Goal: Navigation & Orientation: Find specific page/section

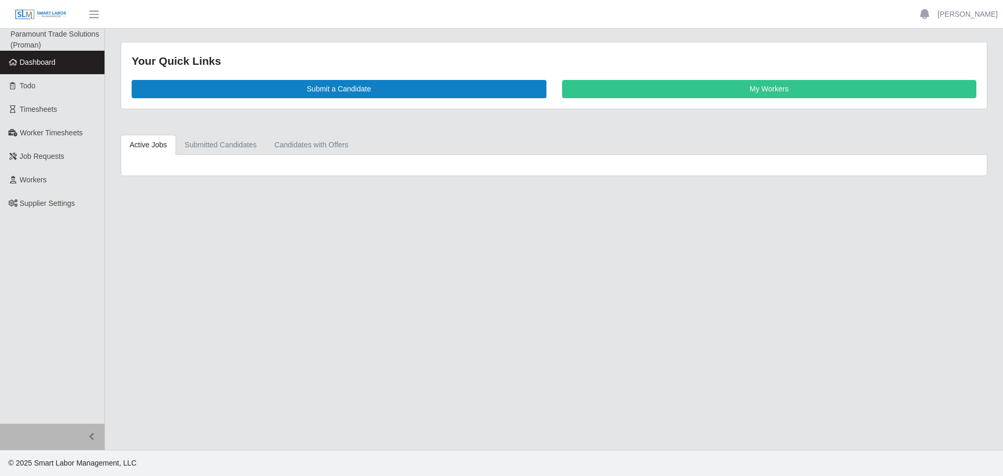
click at [68, 44] on li "Paramount Trade Solutions (Proman)" at bounding box center [57, 40] width 94 height 22
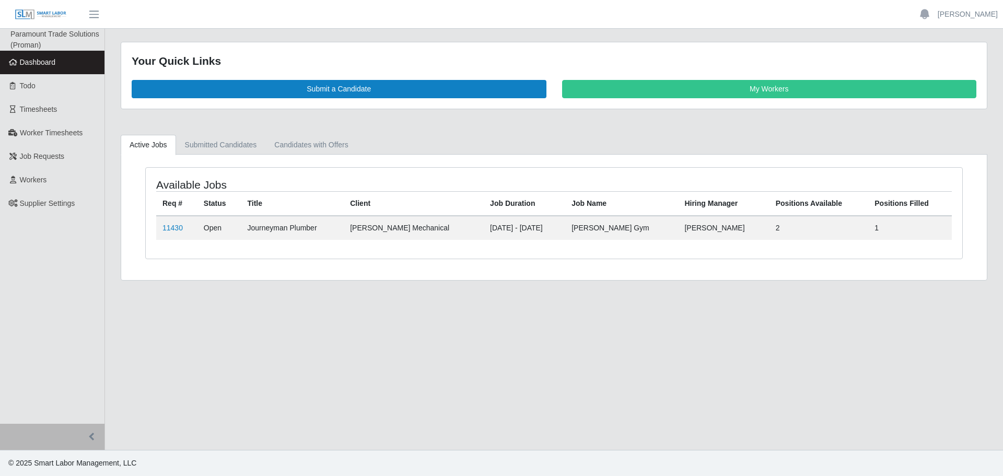
click at [66, 54] on link "Dashboard" at bounding box center [52, 63] width 105 height 24
drag, startPoint x: 529, startPoint y: 400, endPoint x: 4, endPoint y: 61, distance: 625.6
click at [529, 400] on main "Your Quick Links Submit a Candidate My Workers Active Jobs Submitted Candidates…" at bounding box center [554, 239] width 898 height 421
